Goal: Information Seeking & Learning: Learn about a topic

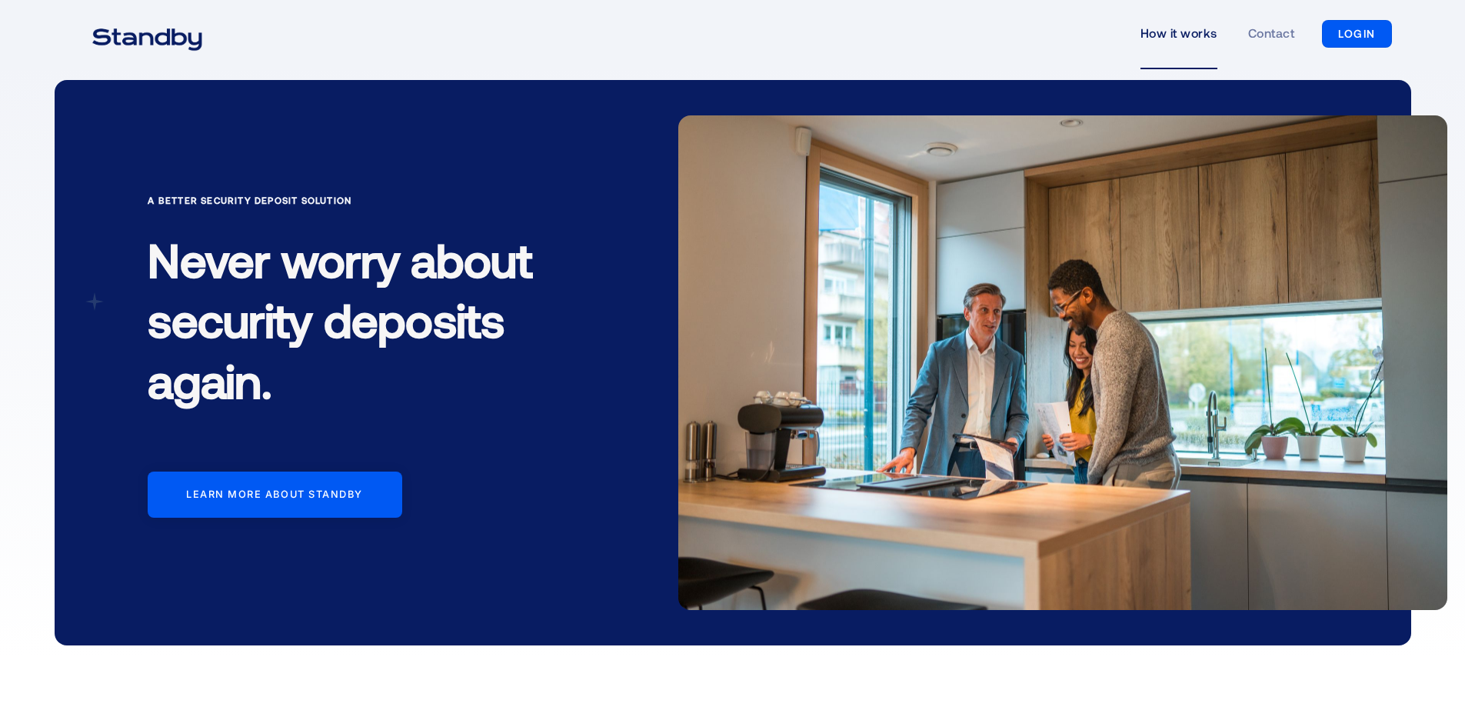
click at [1163, 19] on link "How it works" at bounding box center [1178, 33] width 77 height 71
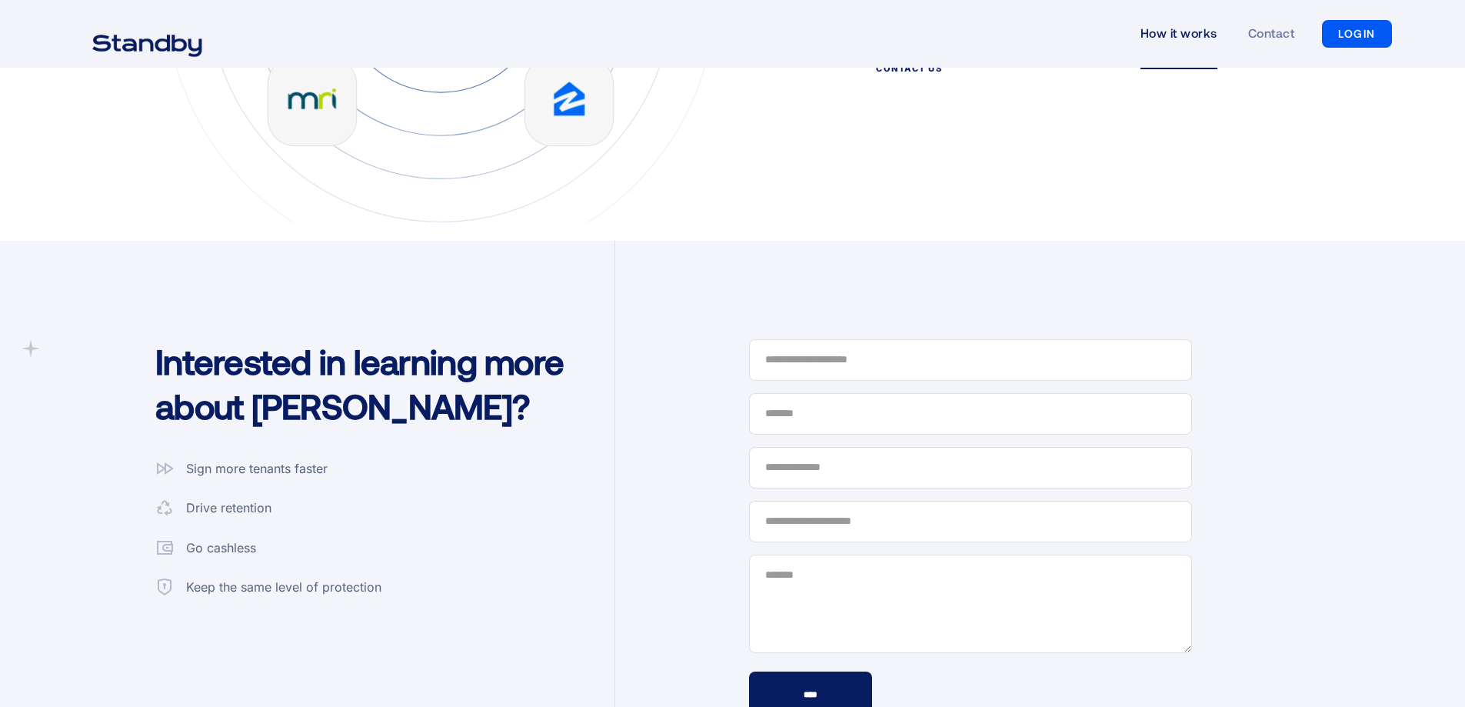
scroll to position [3999, 0]
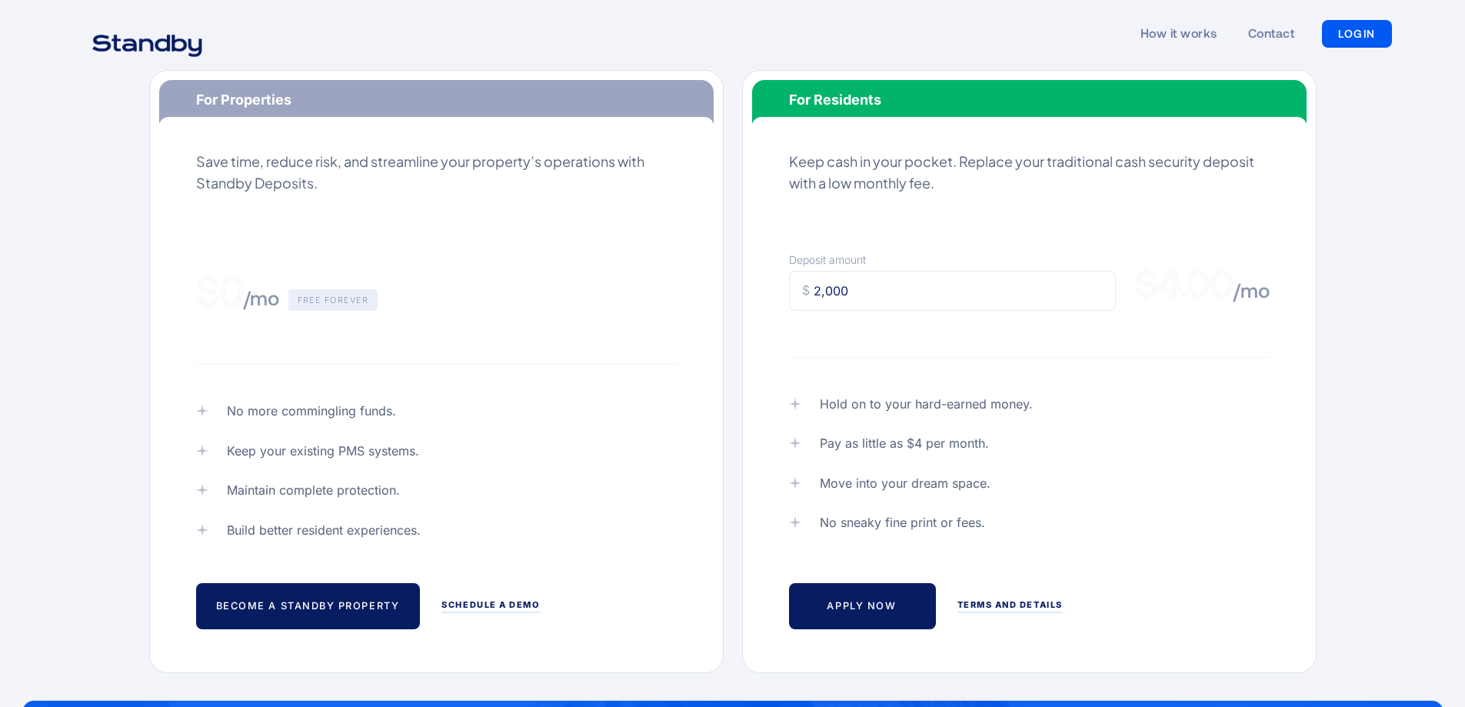
scroll to position [154, 0]
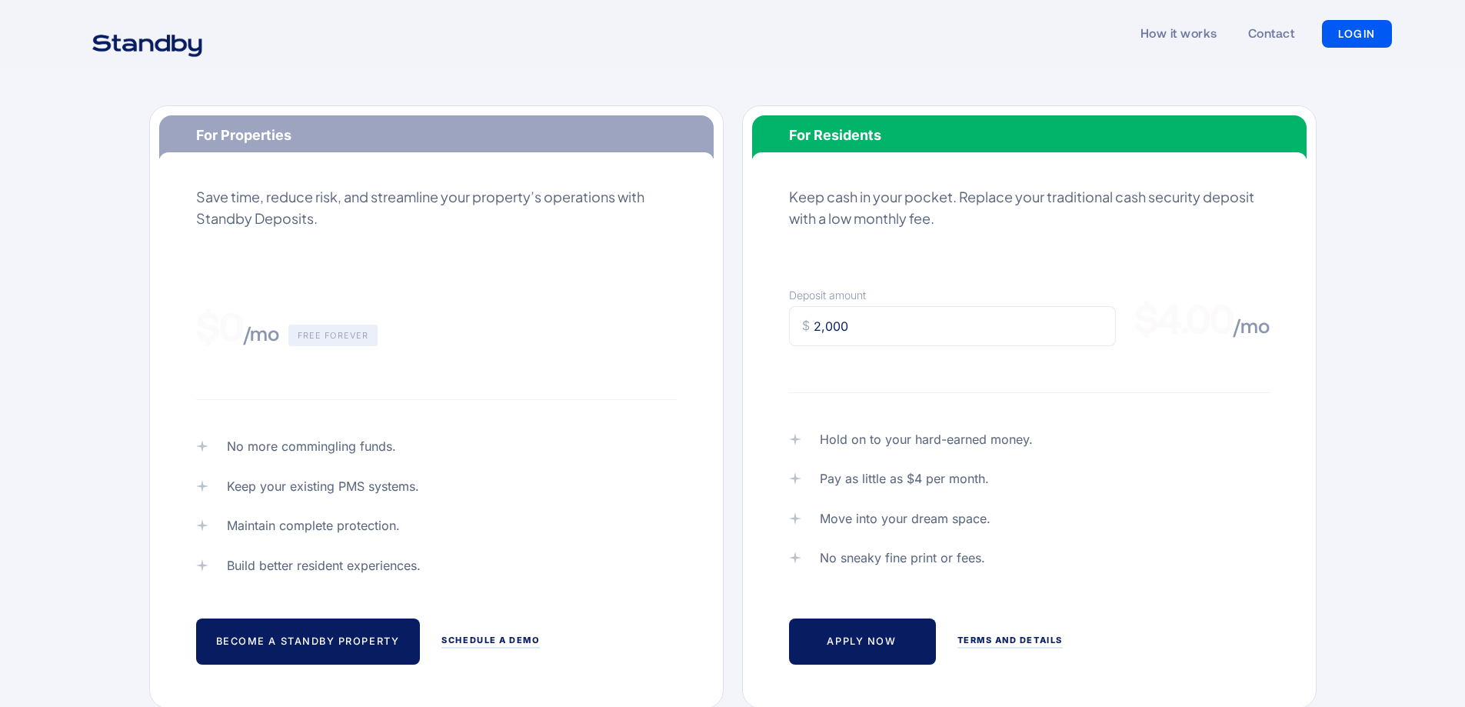
click at [891, 325] on div "$ 2,000" at bounding box center [952, 326] width 327 height 40
click at [882, 335] on div "$ 2,000" at bounding box center [952, 326] width 327 height 40
click at [853, 335] on div "$ 2,000" at bounding box center [952, 326] width 327 height 40
click at [835, 319] on div "2,000" at bounding box center [831, 326] width 35 height 20
click at [851, 323] on div "$ 2,000" at bounding box center [952, 326] width 327 height 40
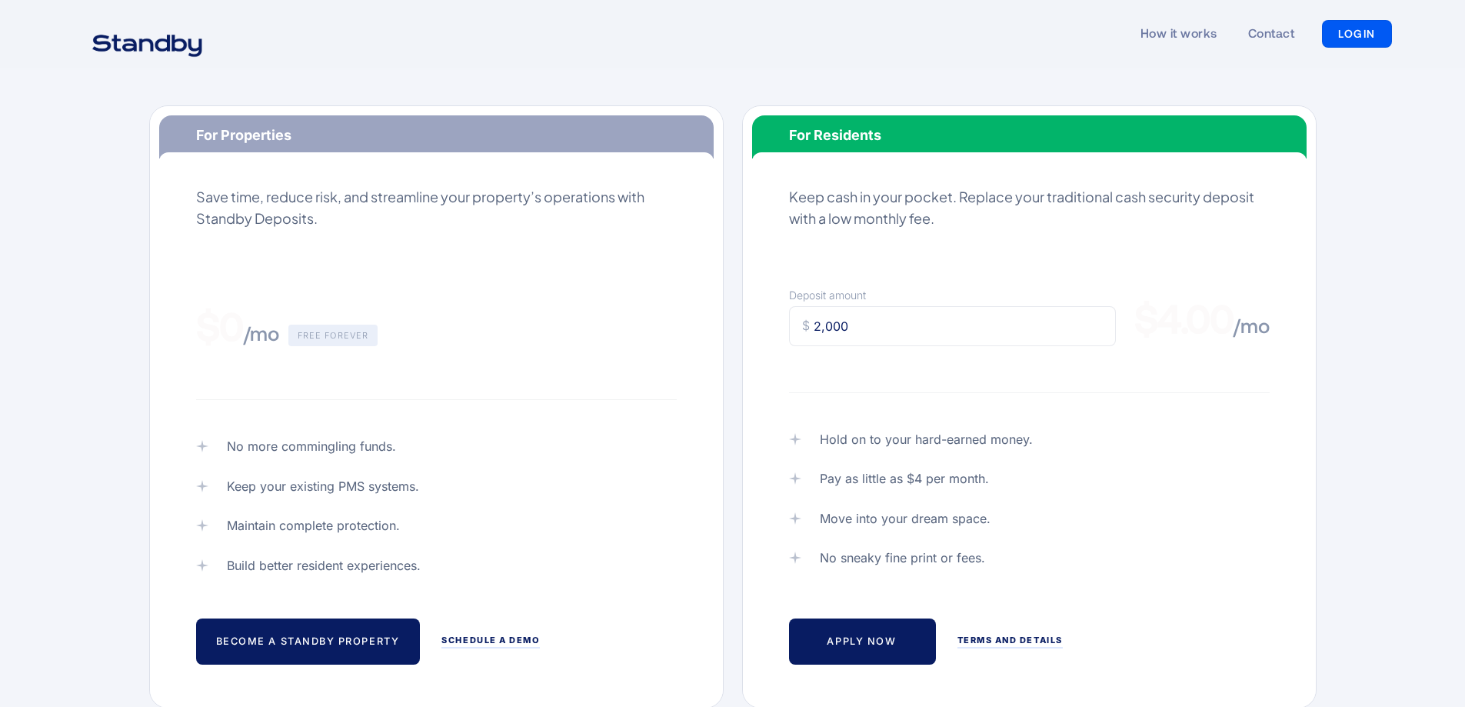
click at [814, 327] on div "2,000" at bounding box center [831, 326] width 35 height 20
drag, startPoint x: 814, startPoint y: 327, endPoint x: 858, endPoint y: 323, distance: 44.8
click at [858, 323] on div "$ 2,000" at bounding box center [952, 326] width 327 height 40
click at [873, 315] on div "$ 2,000" at bounding box center [952, 326] width 327 height 40
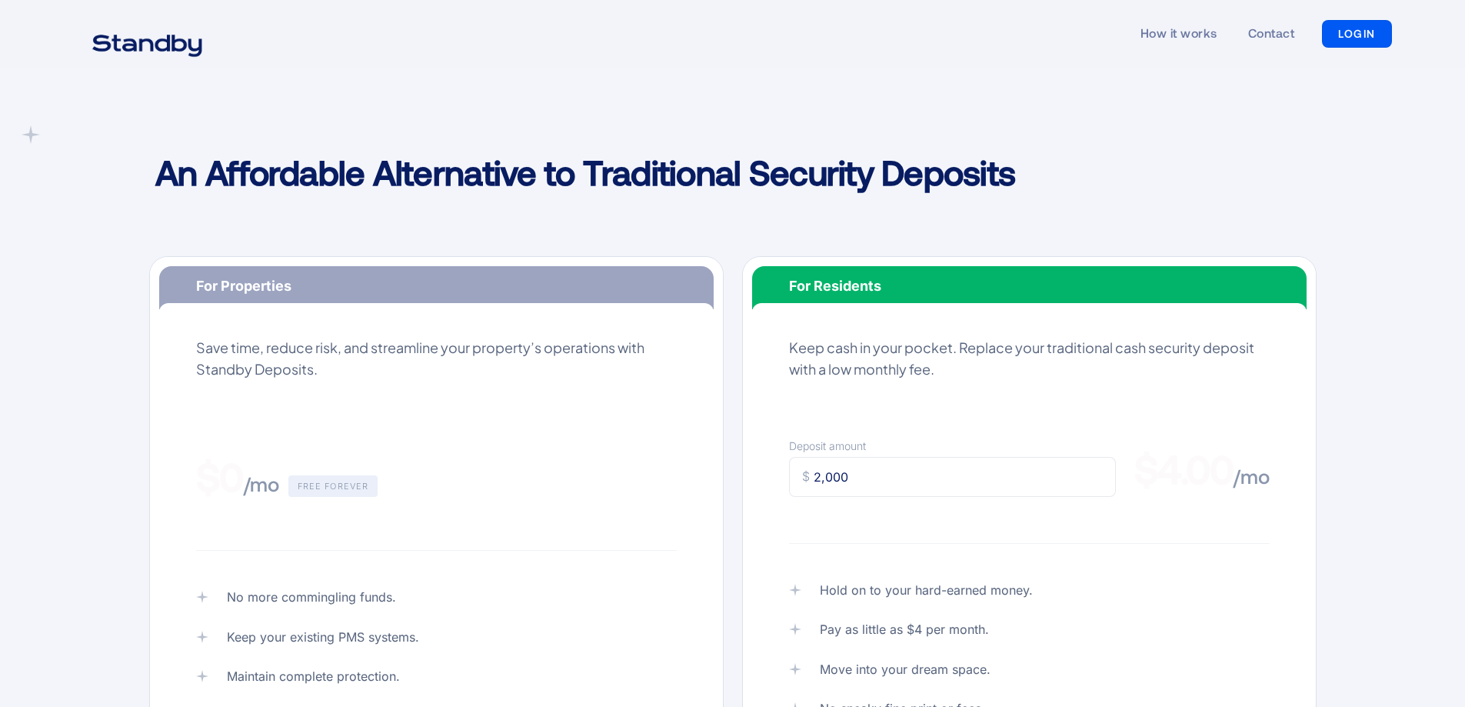
scroll to position [0, 0]
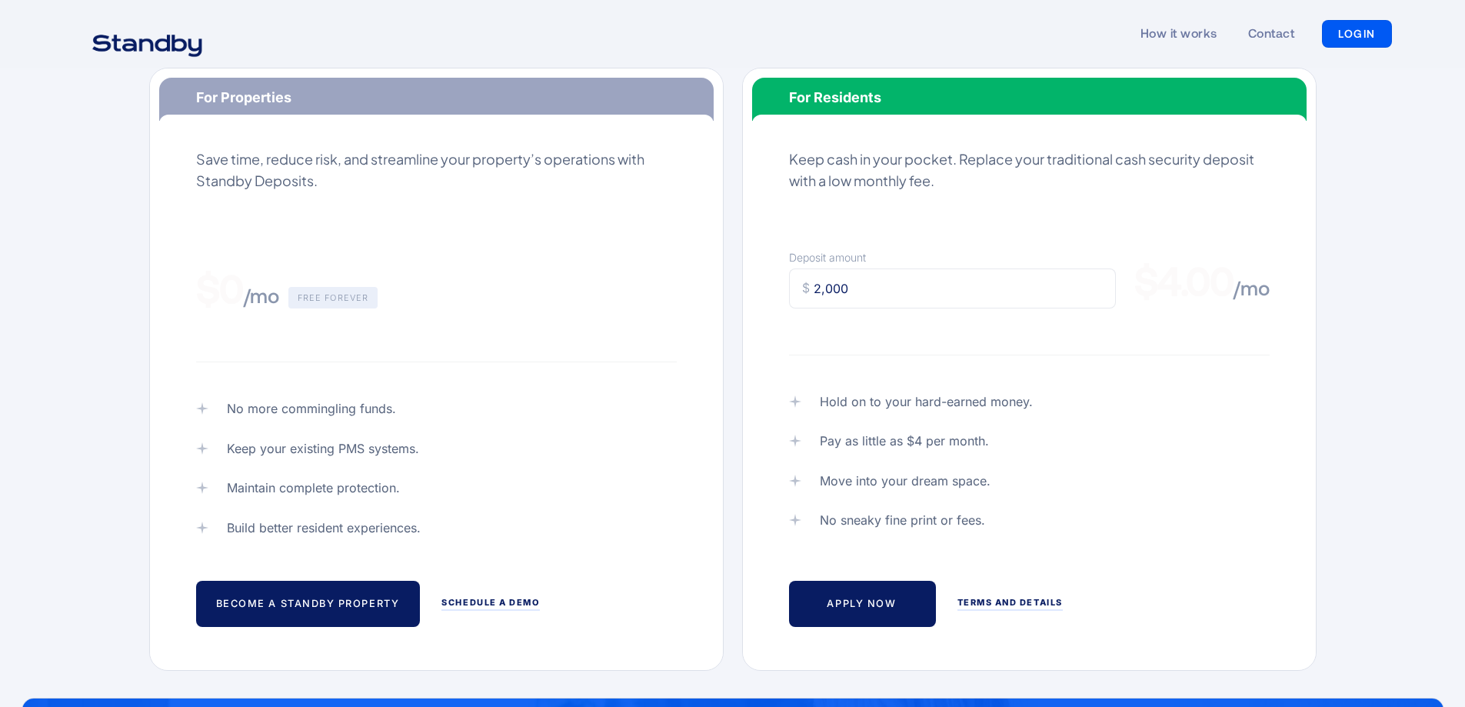
scroll to position [231, 0]
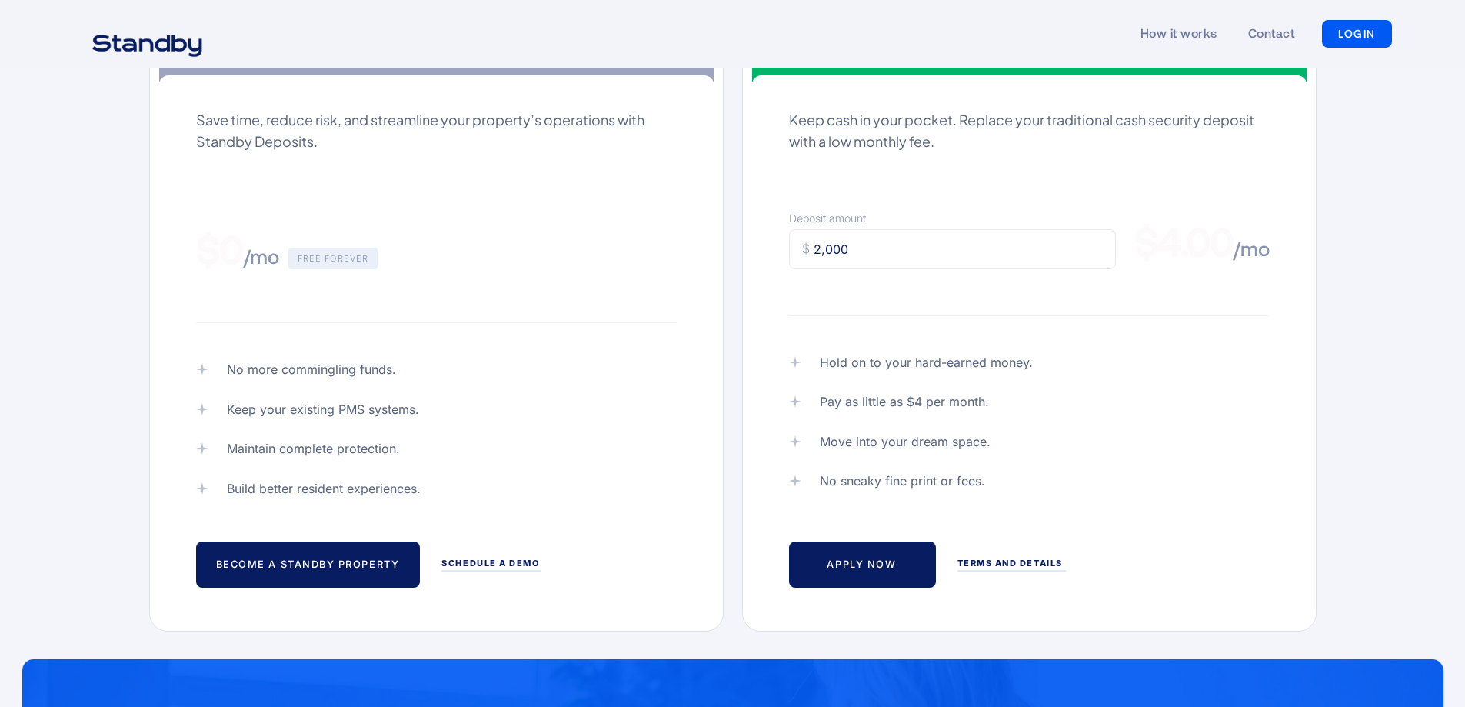
click at [1007, 555] on div "Apply Now Terms and Details" at bounding box center [1029, 564] width 481 height 46
click at [1007, 564] on div "Terms and Details" at bounding box center [1009, 563] width 105 height 11
click at [999, 564] on div "Terms and Details" at bounding box center [1009, 563] width 105 height 11
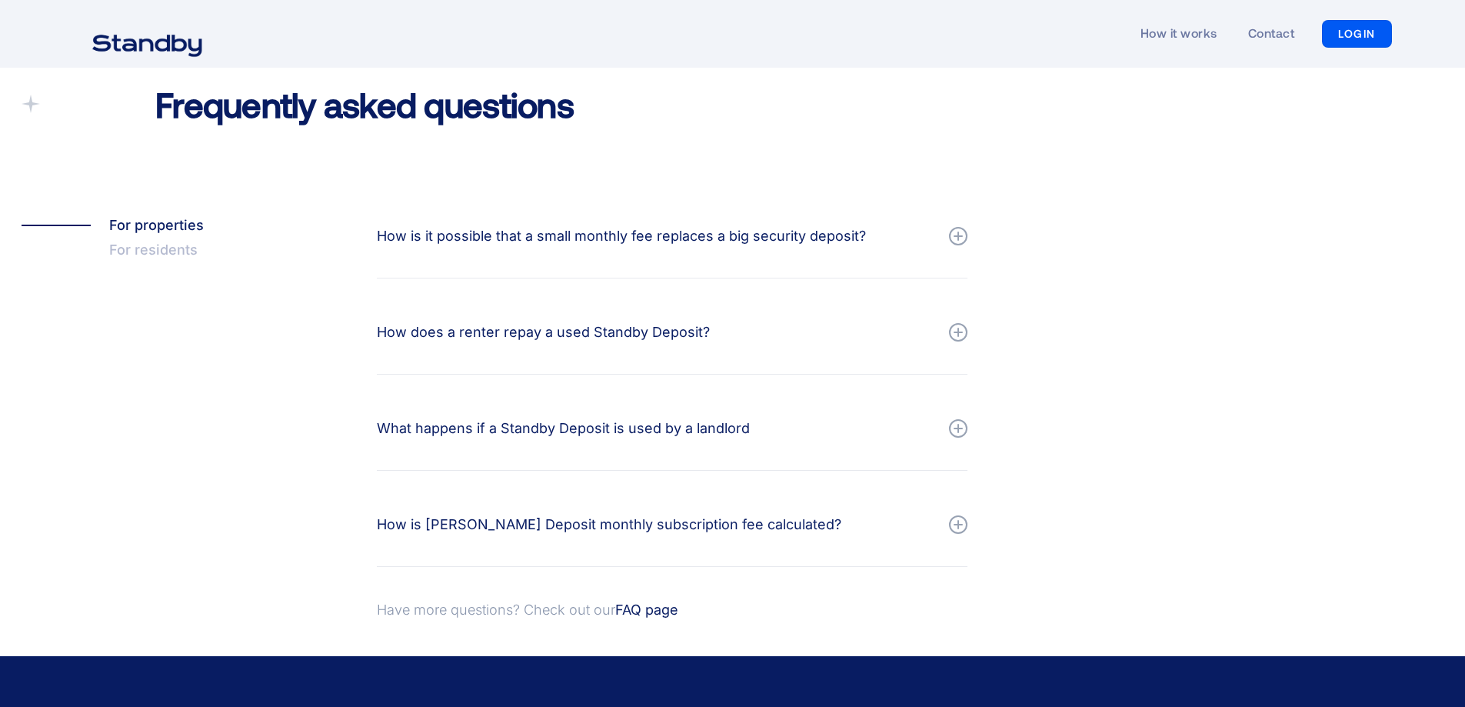
scroll to position [1538, 0]
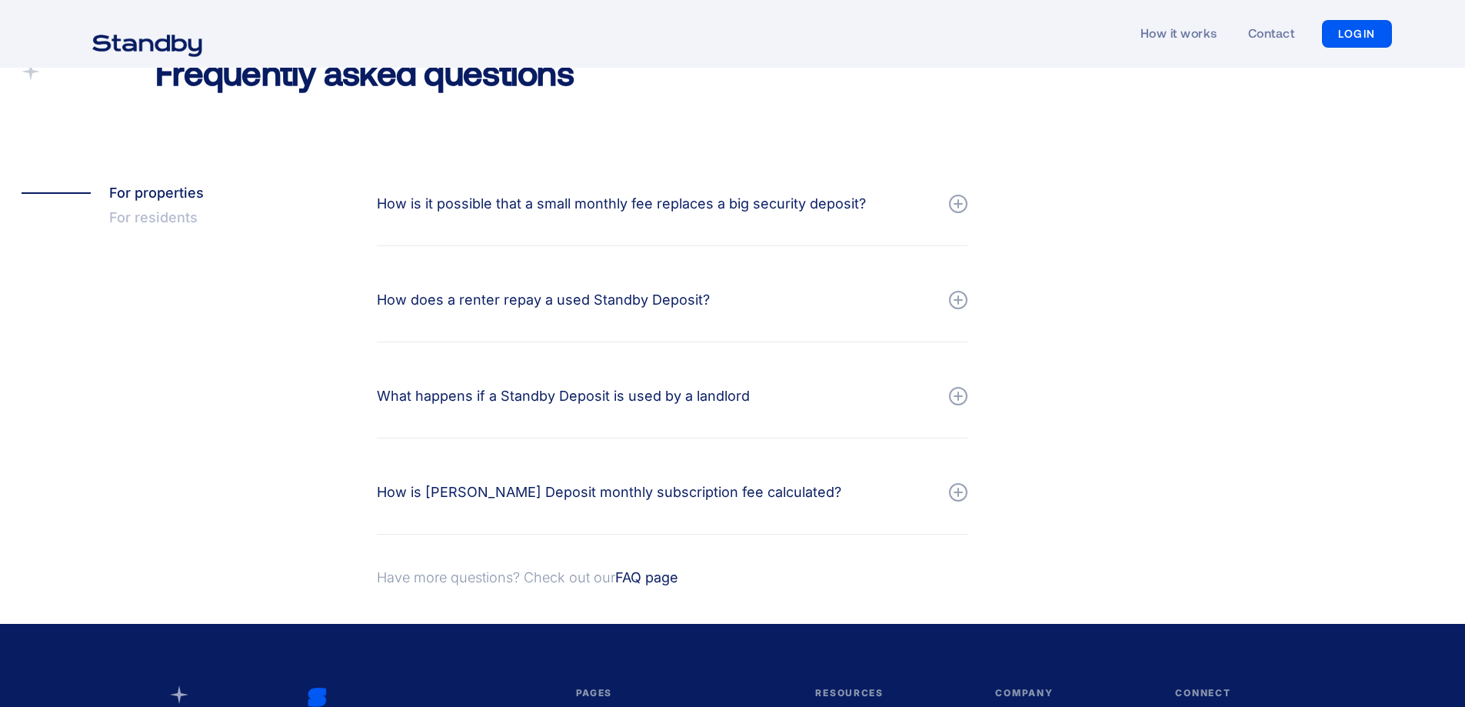
click at [149, 218] on div "For residents" at bounding box center [153, 217] width 88 height 25
click at [799, 205] on div "How is it possible that a small monthly fee replaces a big security deposit?" at bounding box center [621, 204] width 489 height 22
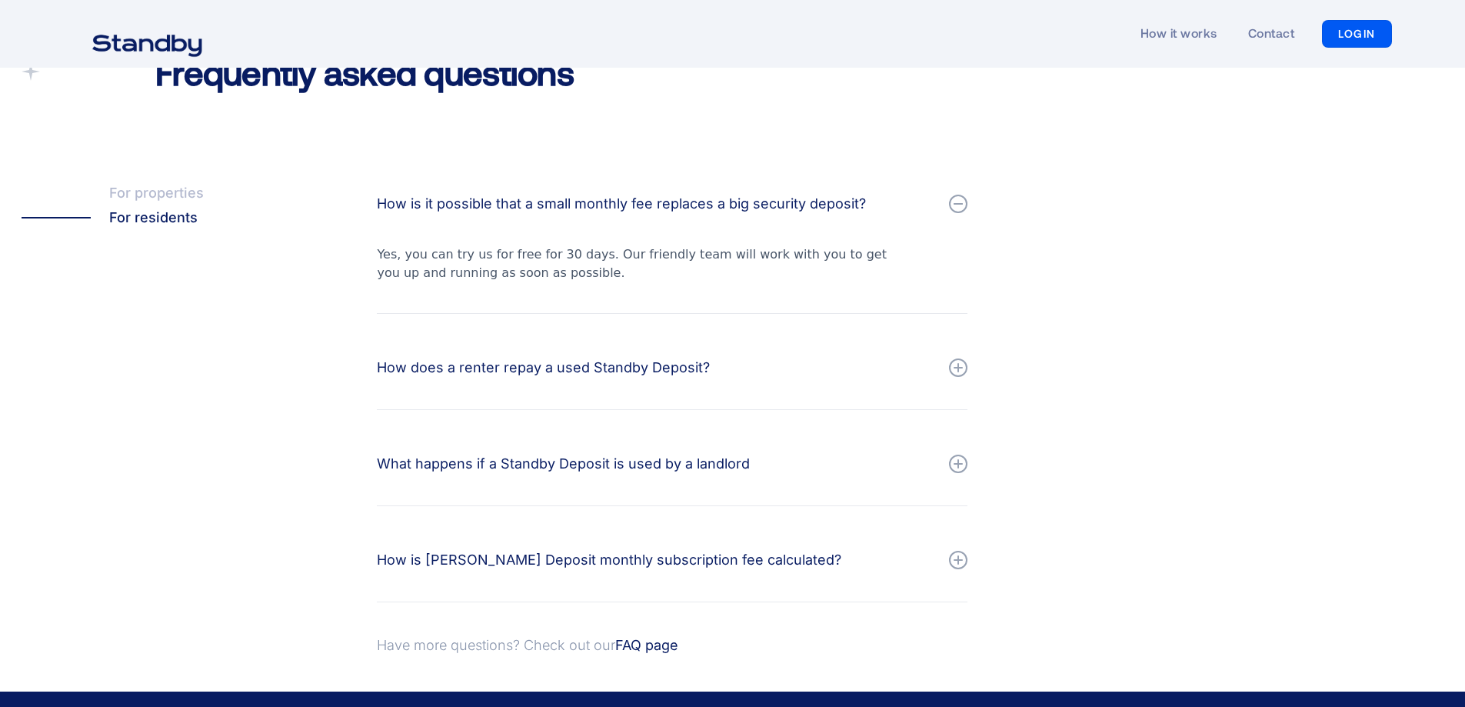
click at [595, 368] on div "How does a renter repay a used Standby Deposit?" at bounding box center [543, 368] width 333 height 22
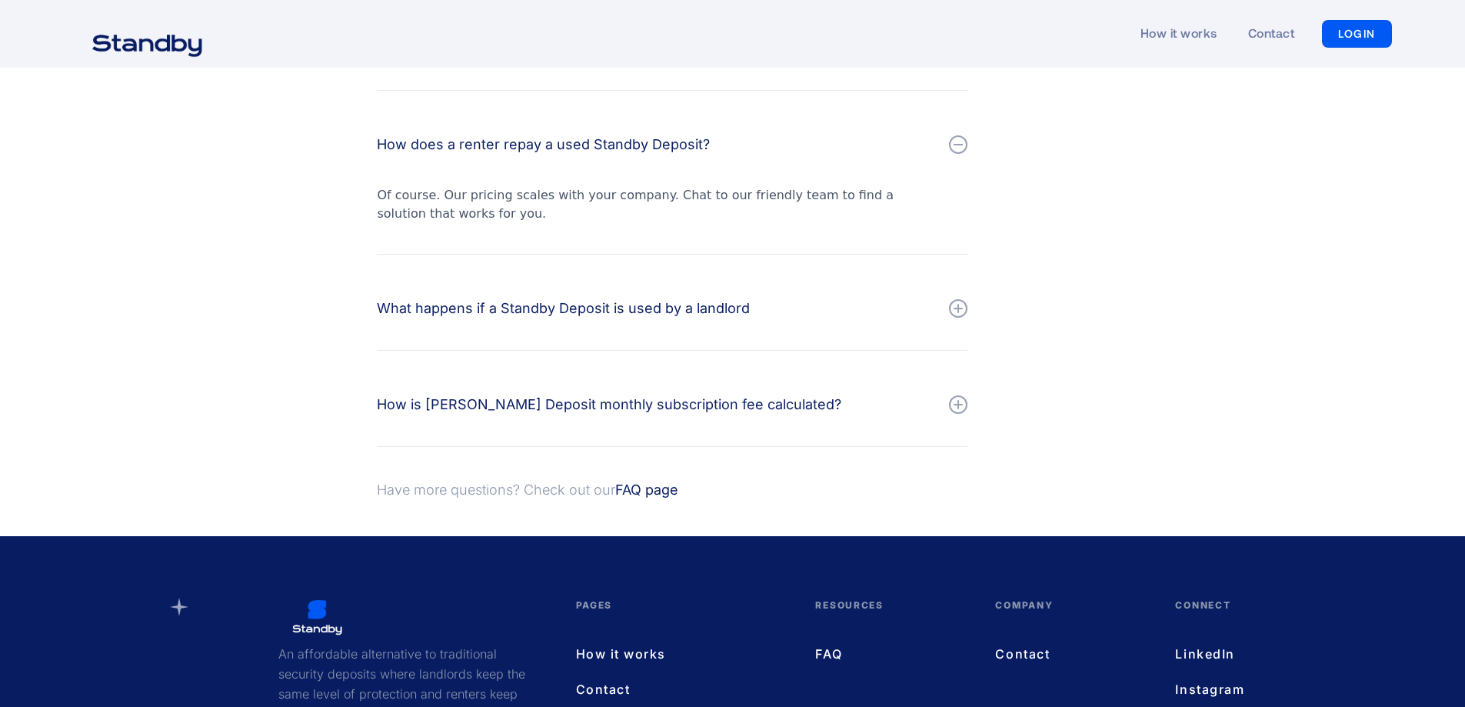
scroll to position [1769, 0]
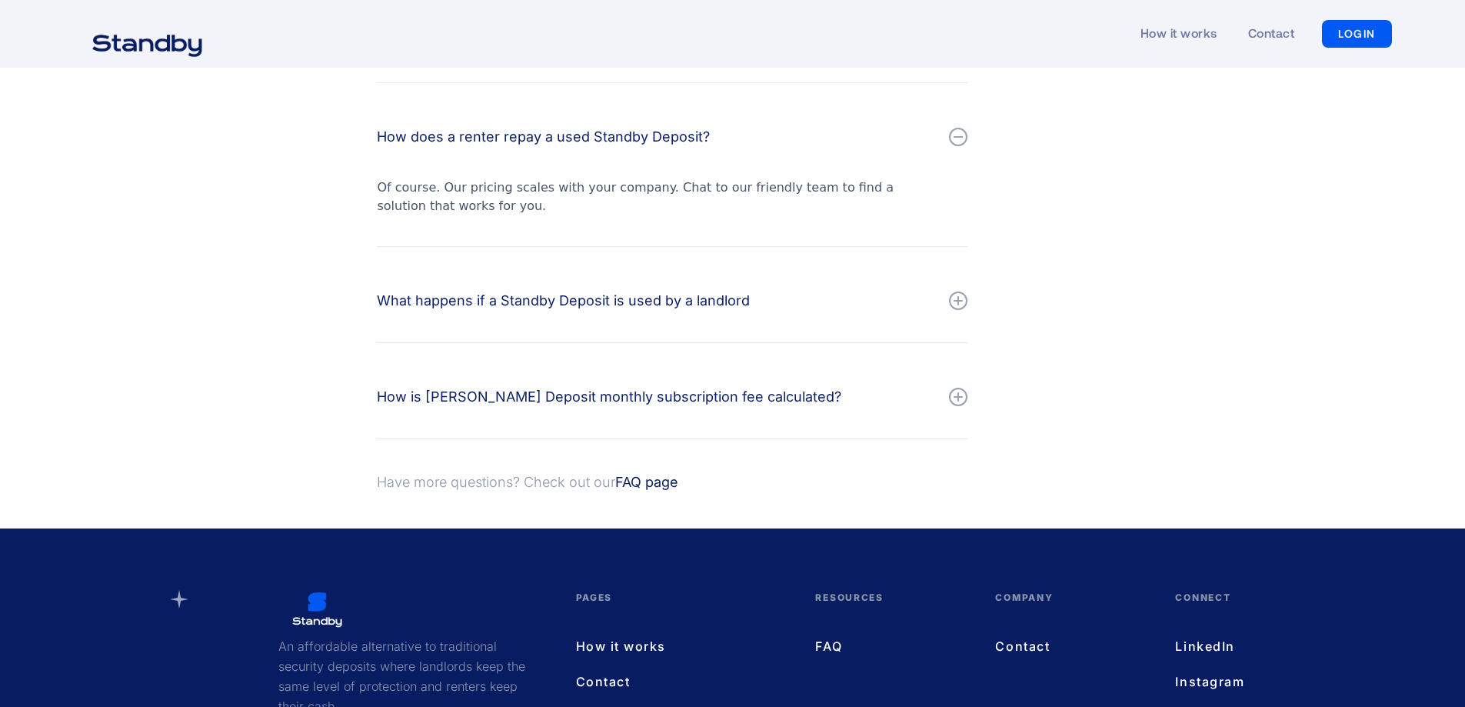
click at [576, 398] on div "How is [PERSON_NAME] Deposit monthly subscription fee calculated?" at bounding box center [609, 397] width 464 height 22
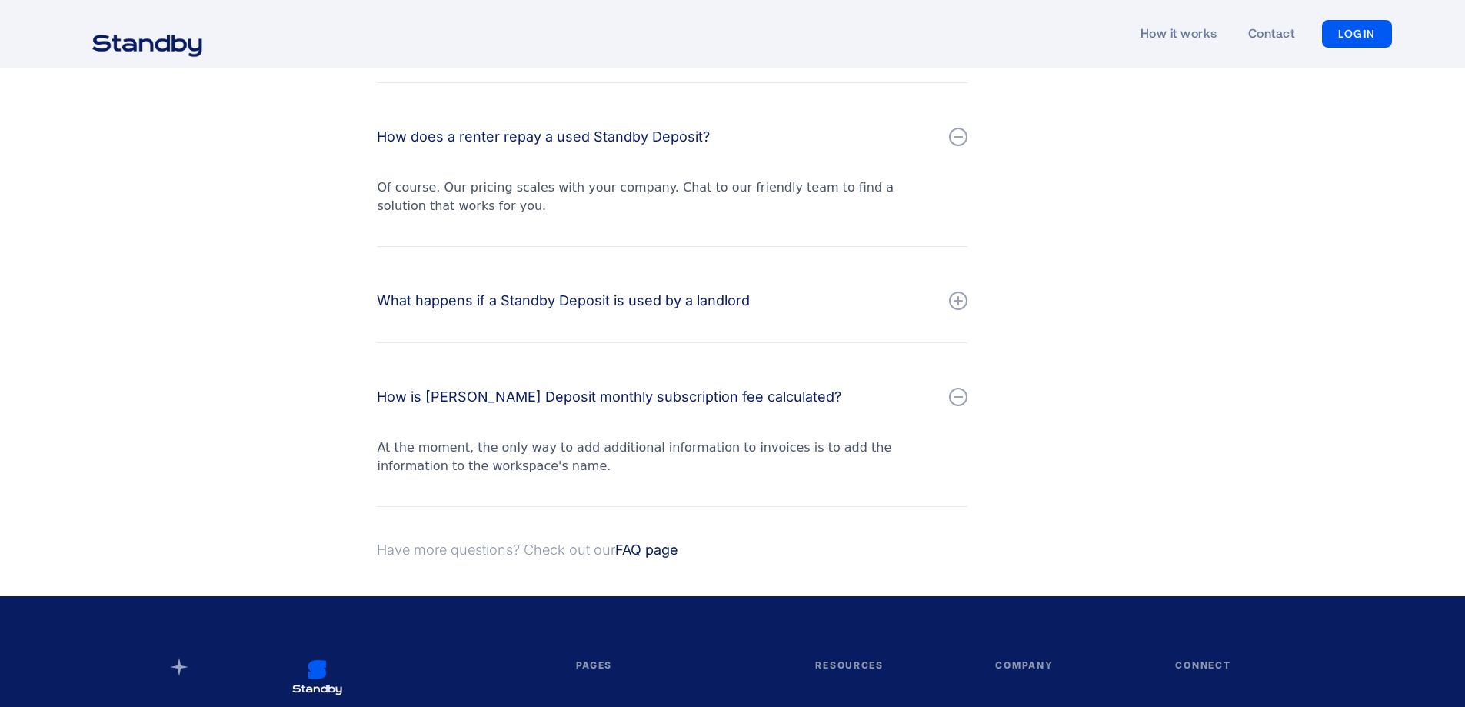
click at [651, 557] on link "FAQ page" at bounding box center [646, 549] width 63 height 16
click at [634, 553] on link "FAQ page" at bounding box center [646, 549] width 63 height 16
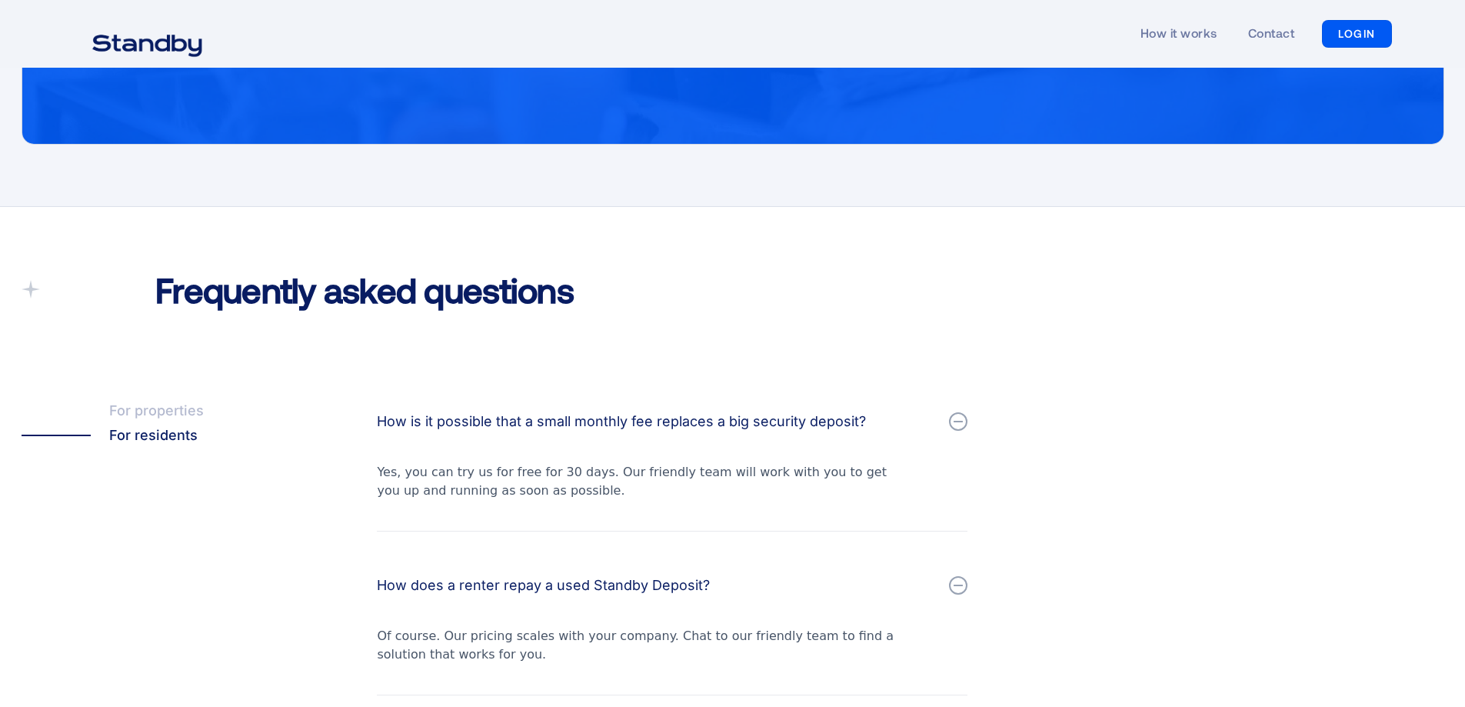
scroll to position [1154, 0]
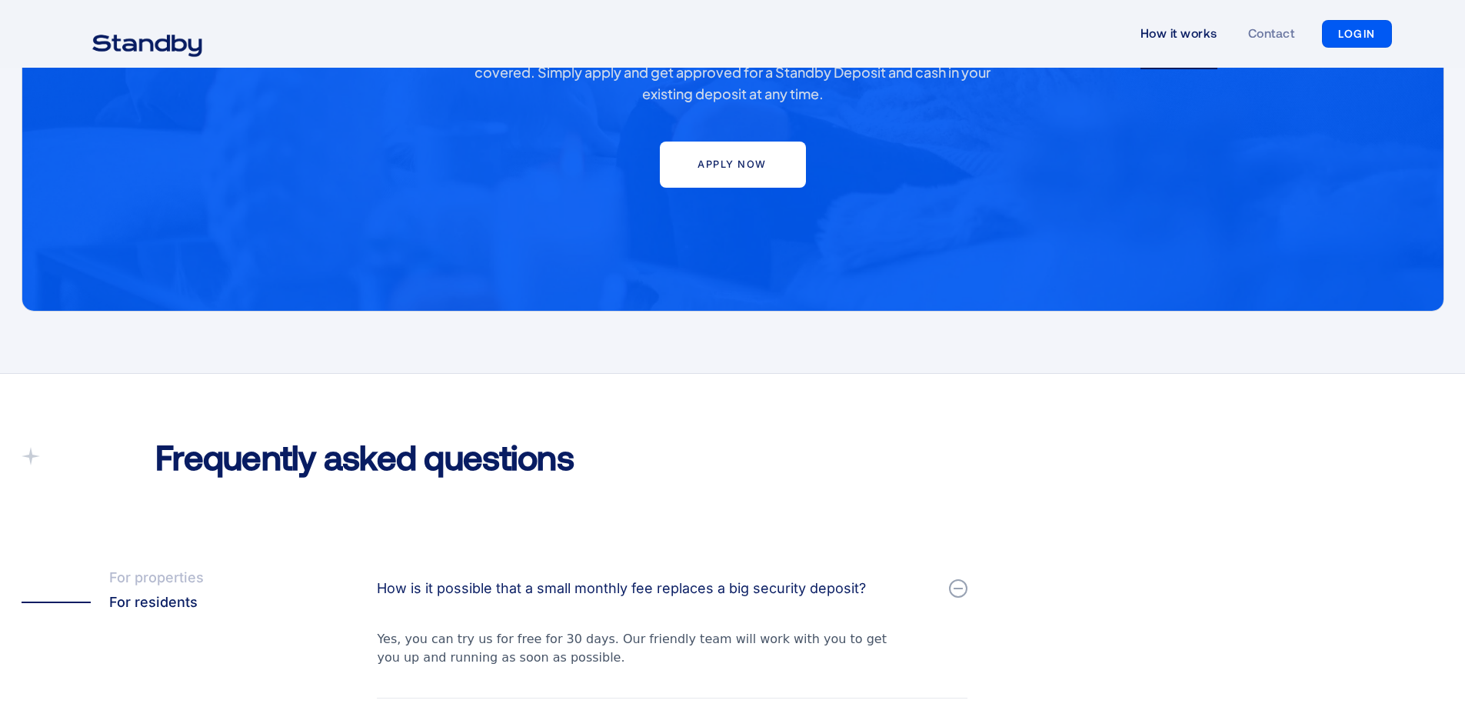
click at [1184, 31] on link "How it works" at bounding box center [1178, 33] width 77 height 71
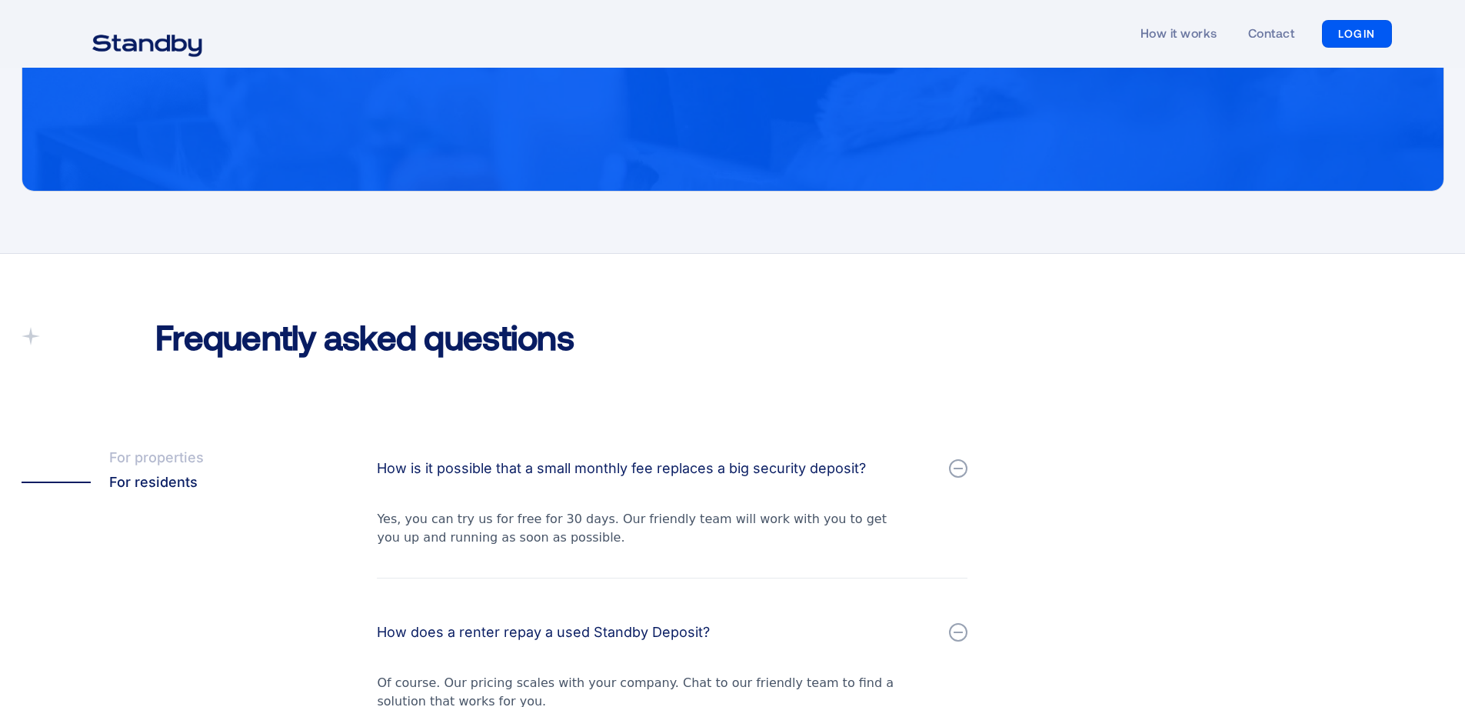
scroll to position [1615, 0]
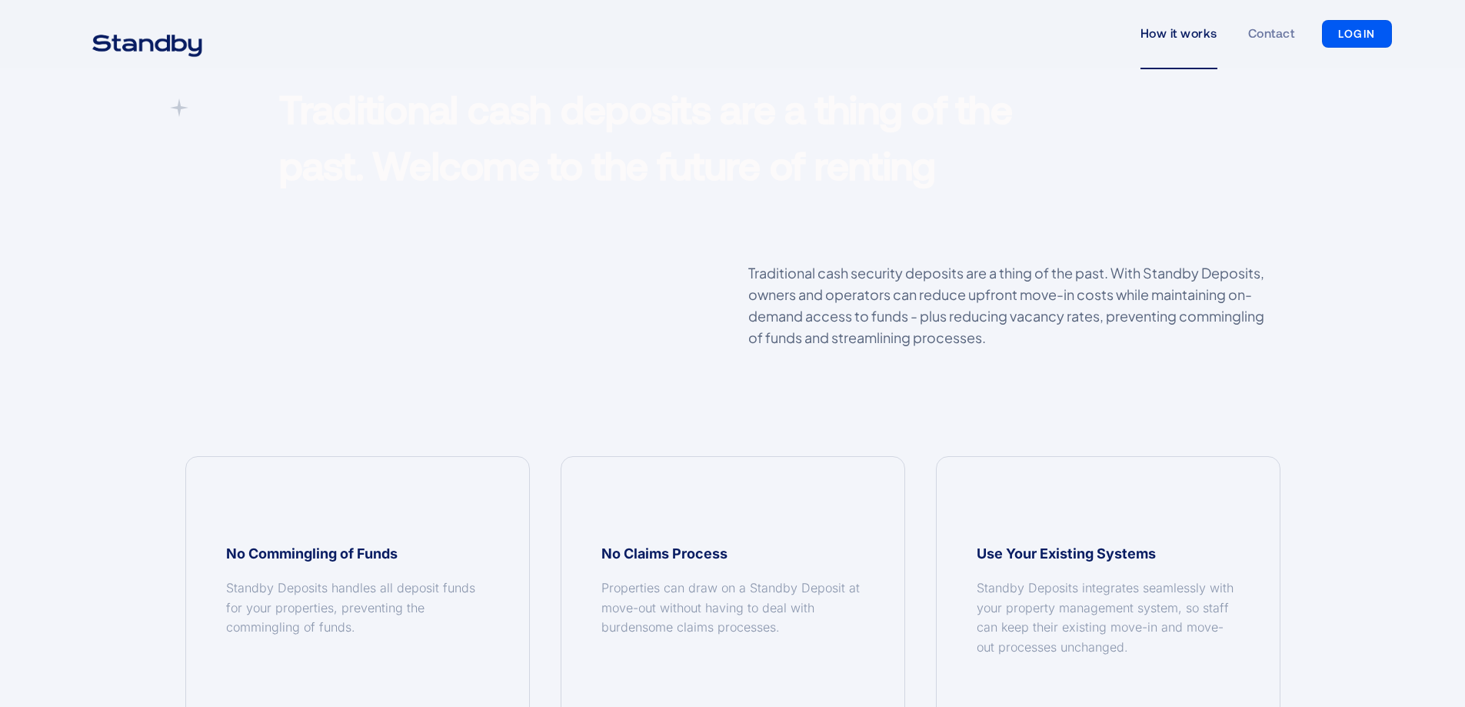
scroll to position [1538, 0]
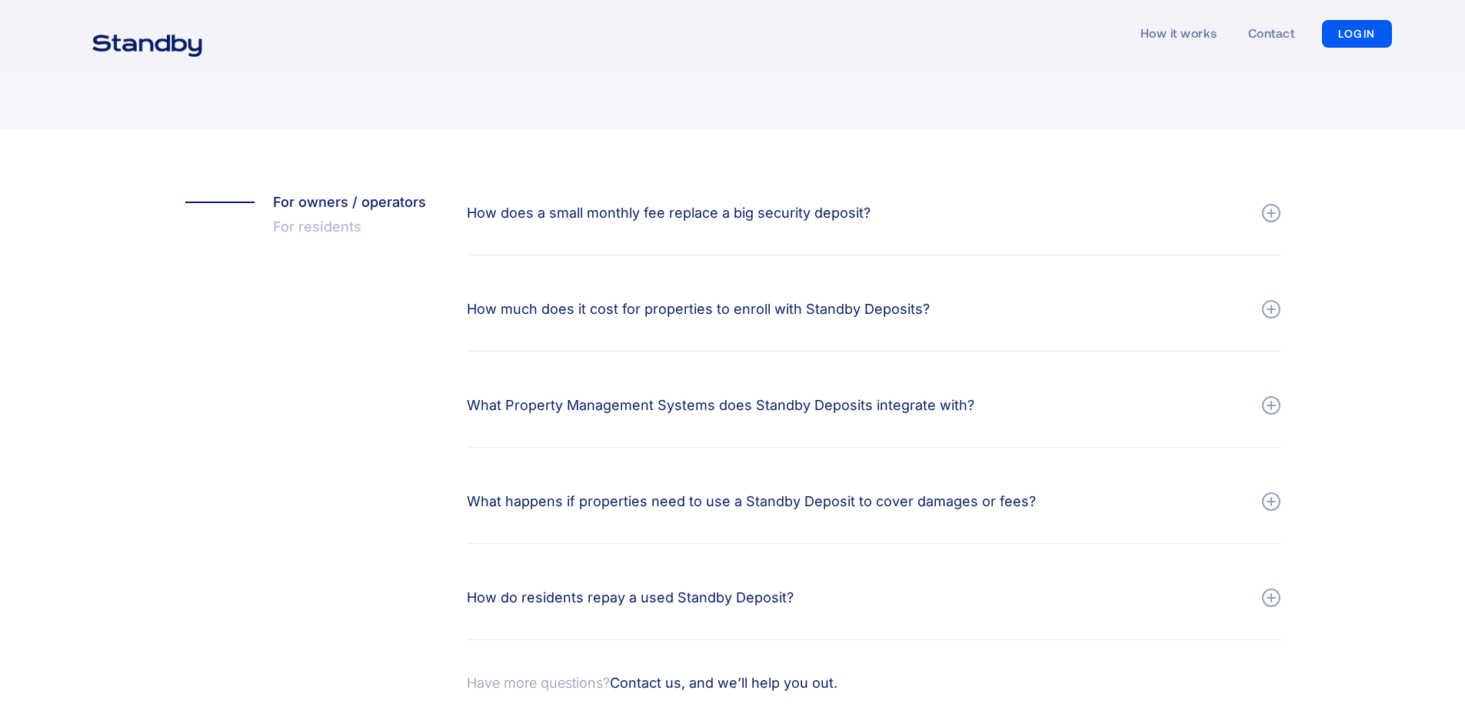
scroll to position [308, 0]
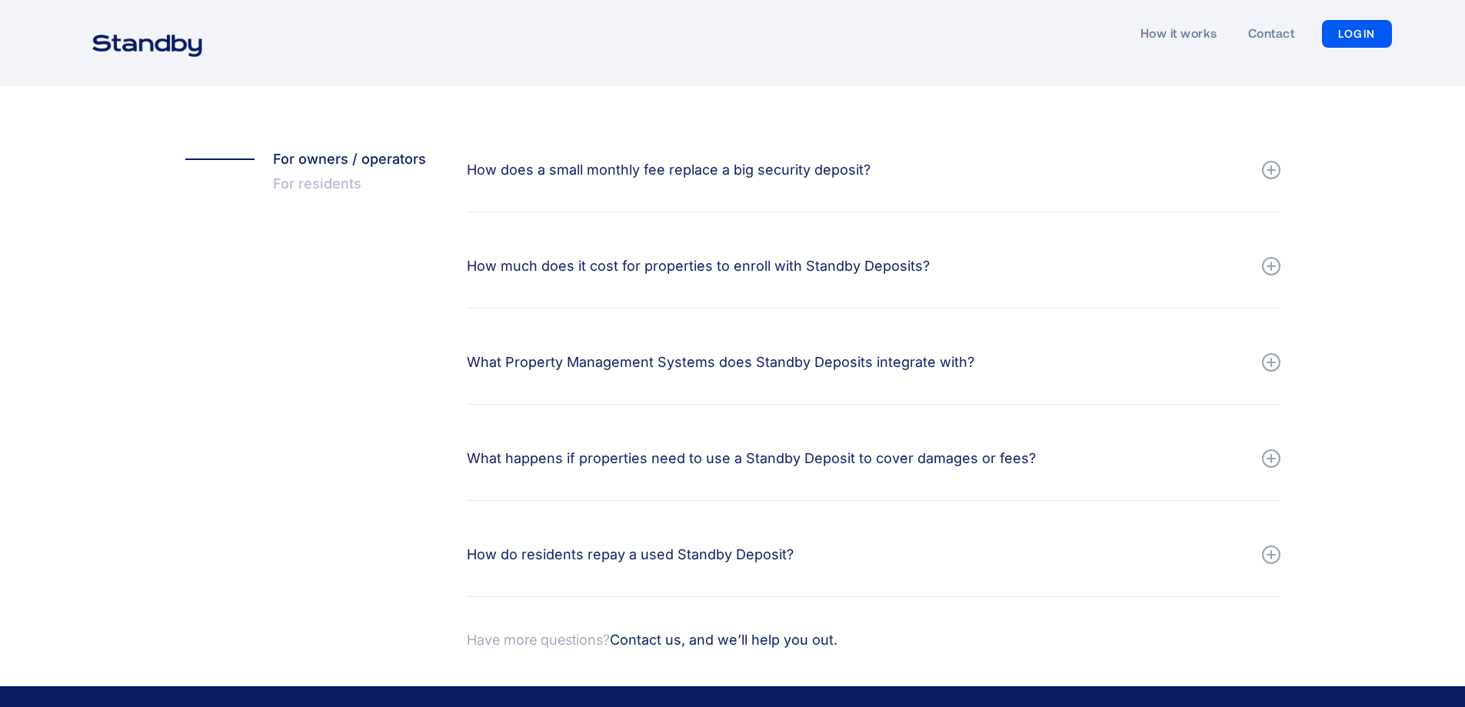
click at [354, 186] on div "For residents" at bounding box center [317, 183] width 88 height 25
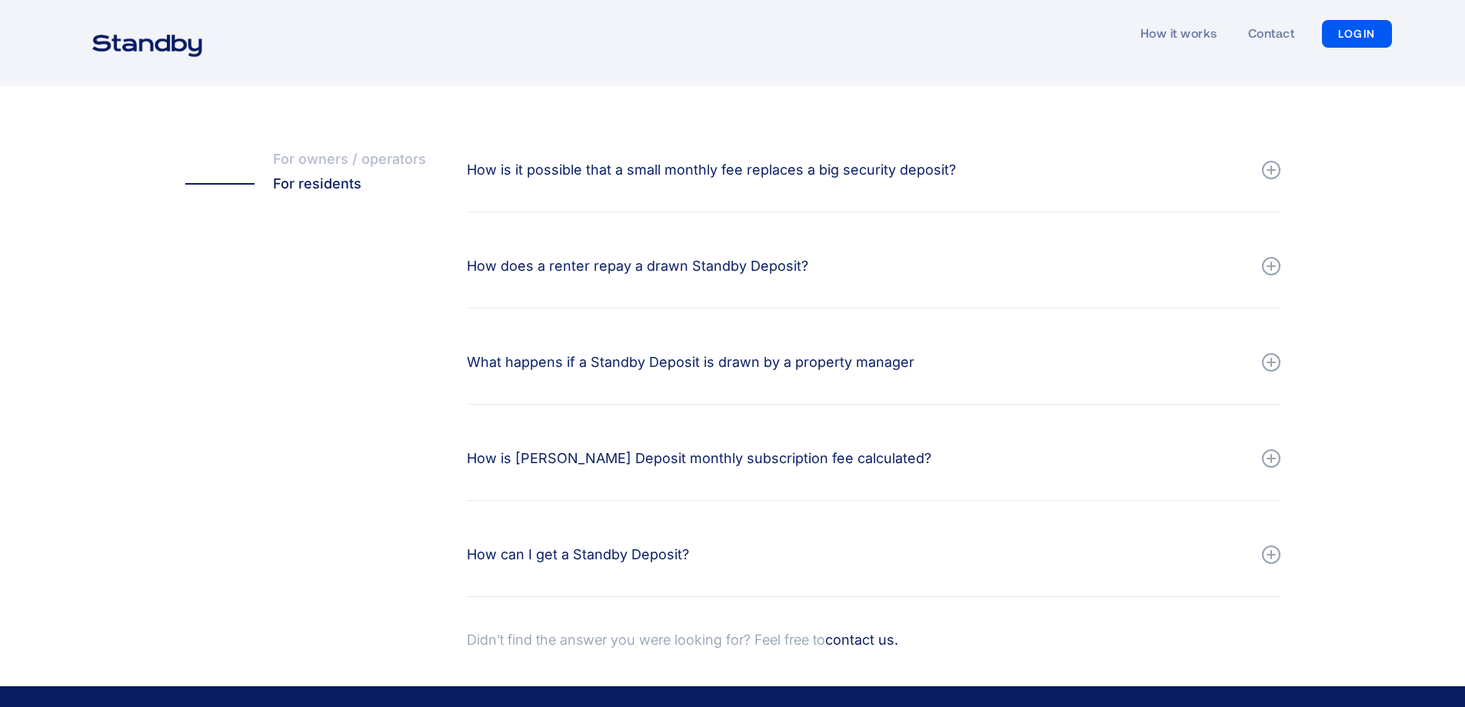
click at [614, 268] on div "How does a renter repay a drawn Standby Deposit?" at bounding box center [637, 266] width 341 height 22
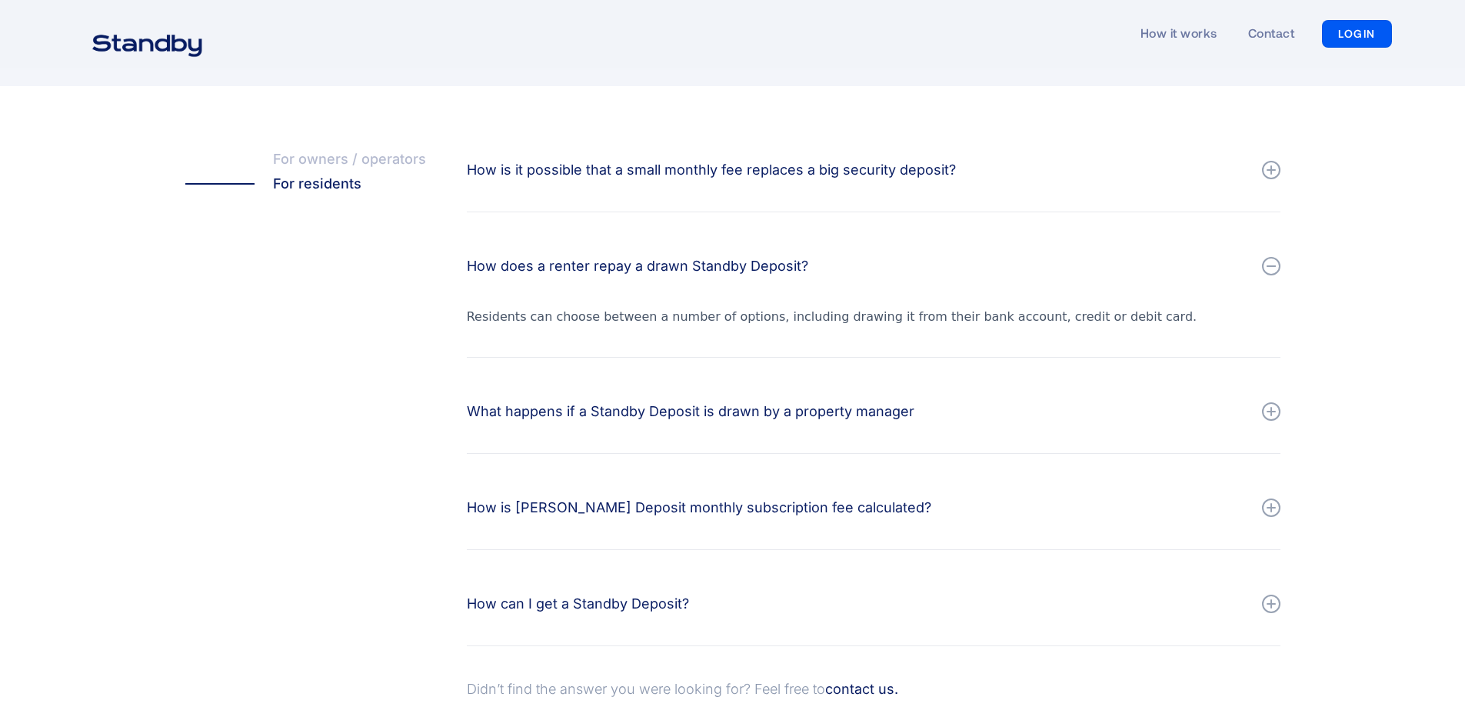
click at [614, 268] on div "How does a renter repay a drawn Standby Deposit?" at bounding box center [637, 266] width 341 height 22
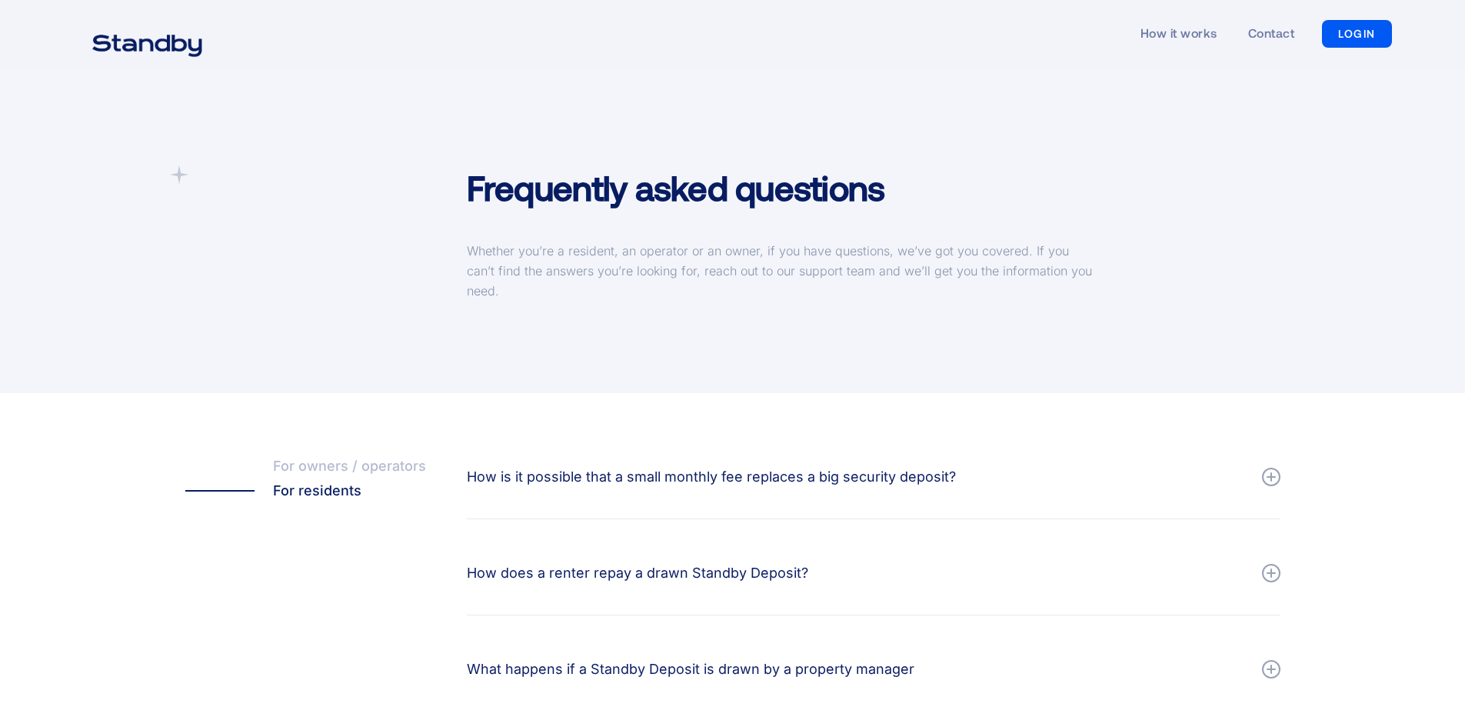
scroll to position [0, 0]
click at [1194, 38] on link "How it works" at bounding box center [1178, 33] width 77 height 71
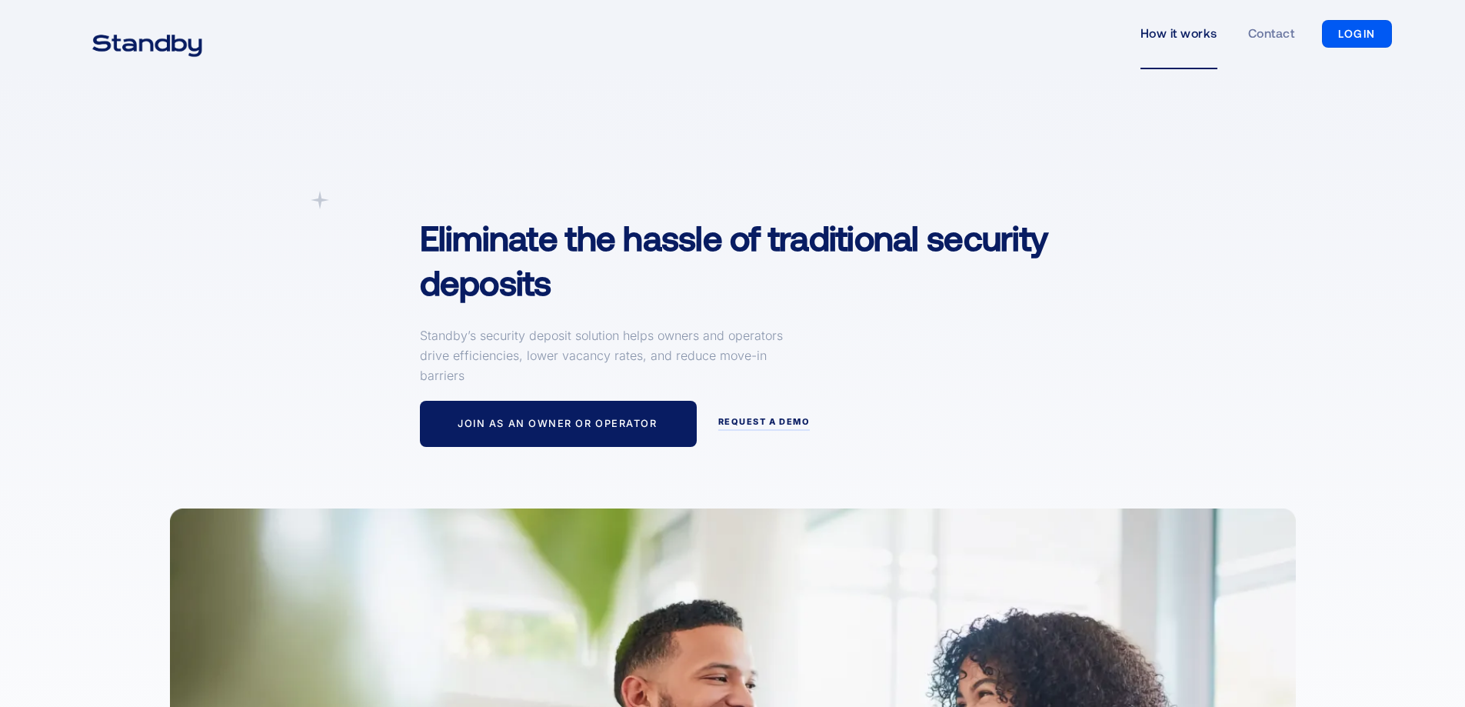
click at [1280, 37] on link "Contact" at bounding box center [1271, 33] width 46 height 71
